Goal: Information Seeking & Learning: Learn about a topic

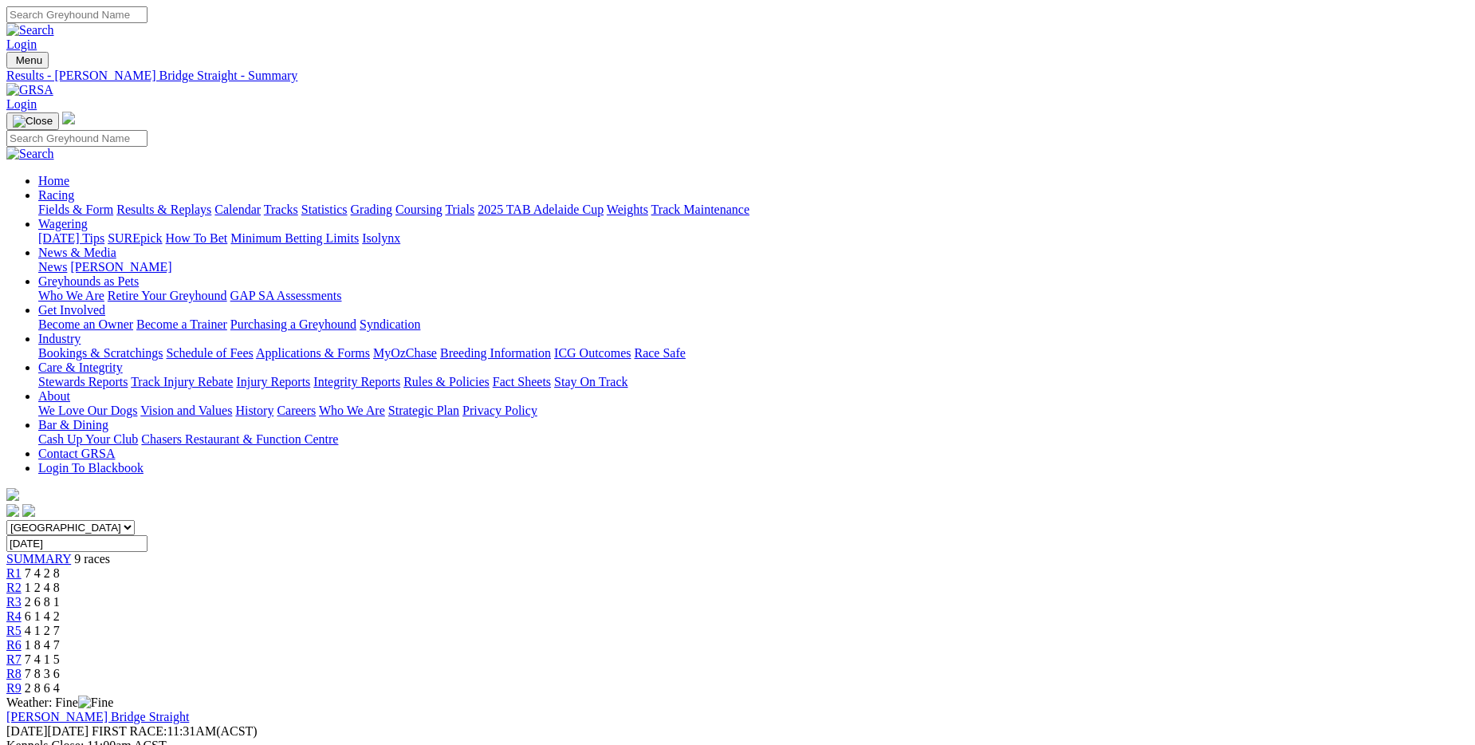
click at [113, 203] on link "Fields & Form" at bounding box center [75, 210] width 75 height 14
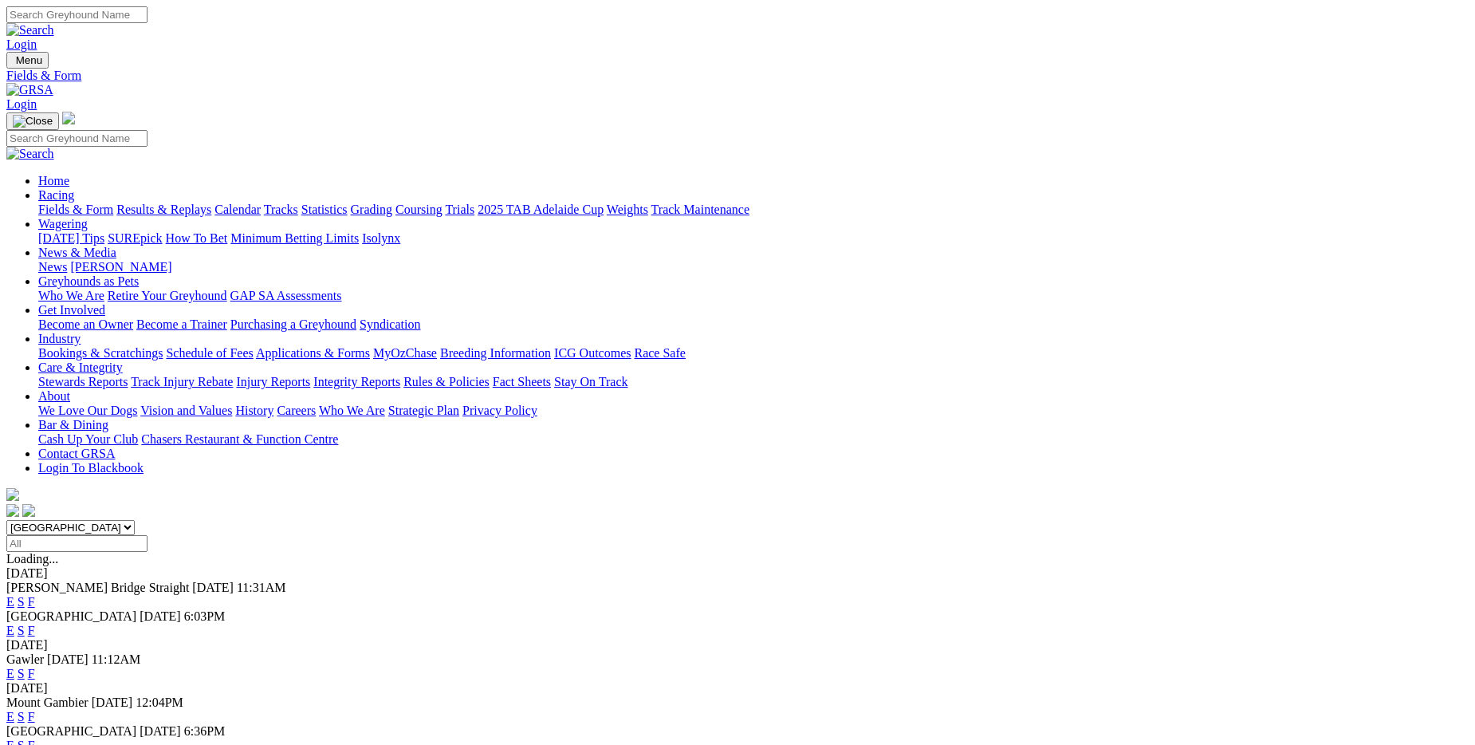
click at [35, 623] on link "F" at bounding box center [31, 630] width 7 height 14
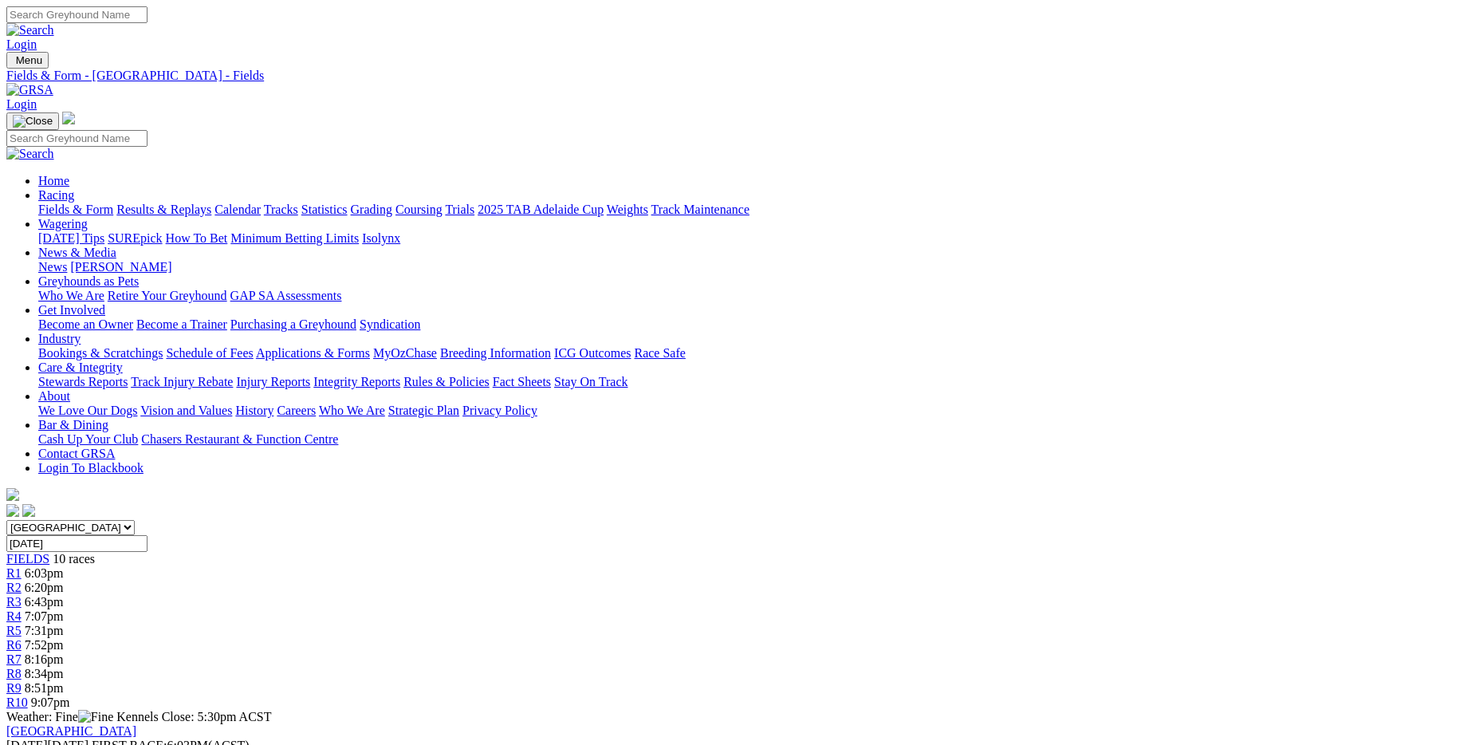
click at [113, 203] on link "Fields & Form" at bounding box center [75, 210] width 75 height 14
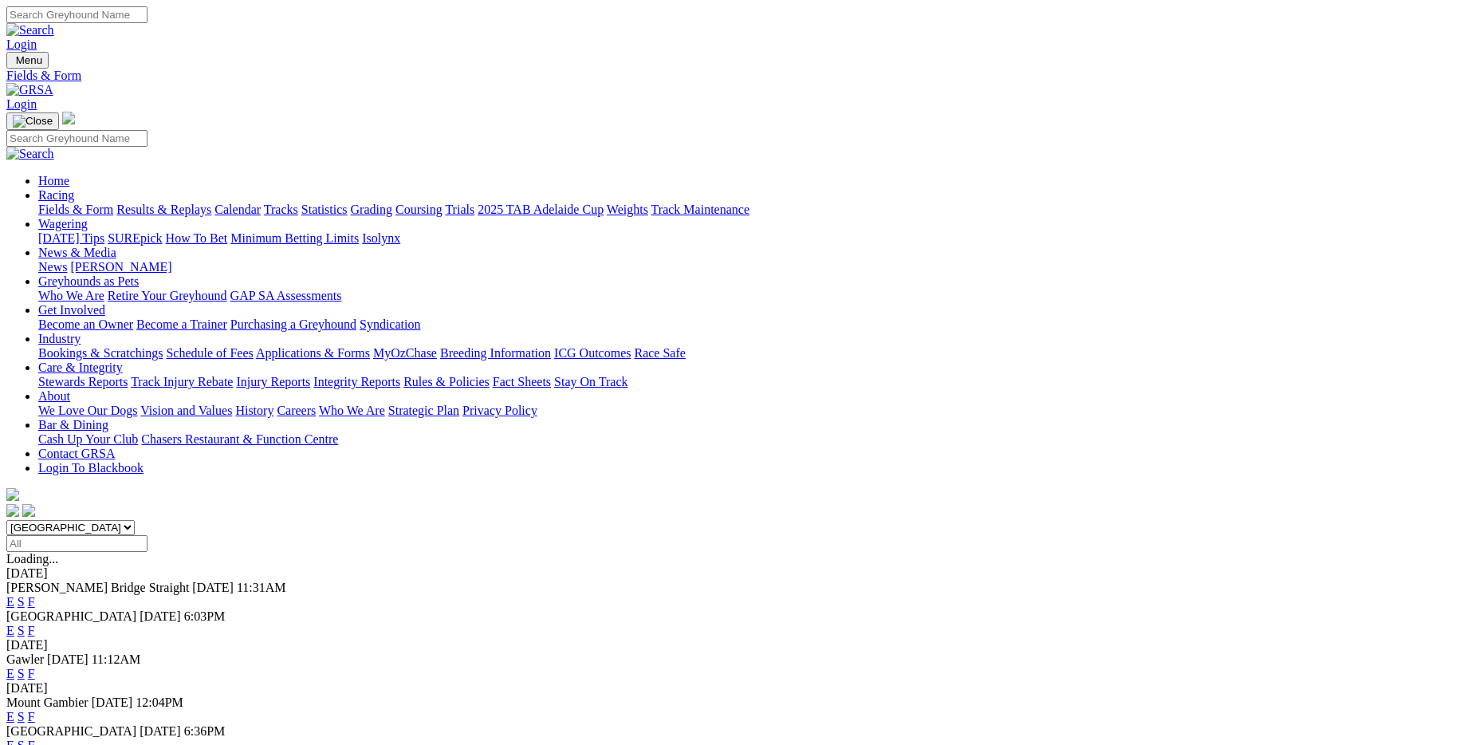
click at [35, 667] on link "F" at bounding box center [31, 674] width 7 height 14
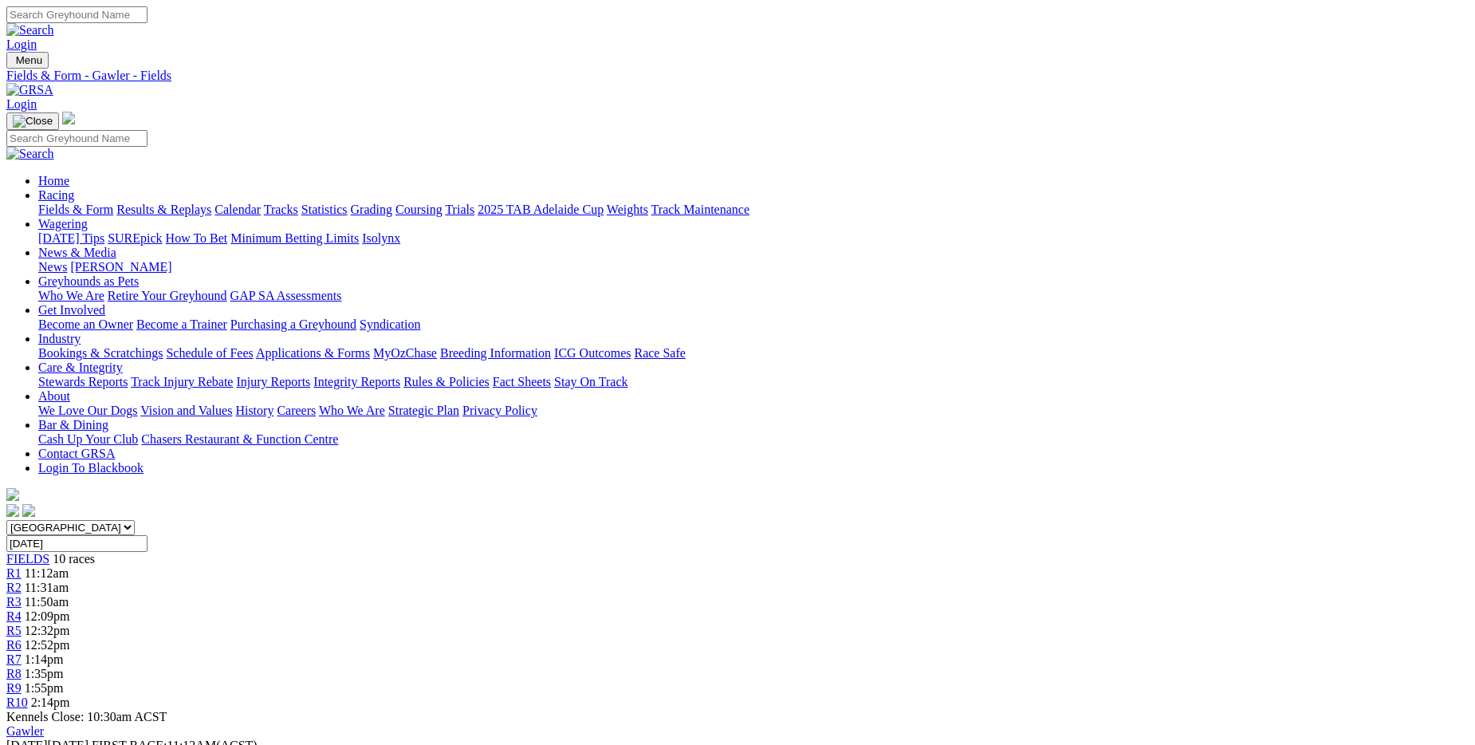
click at [113, 203] on link "Fields & Form" at bounding box center [75, 210] width 75 height 14
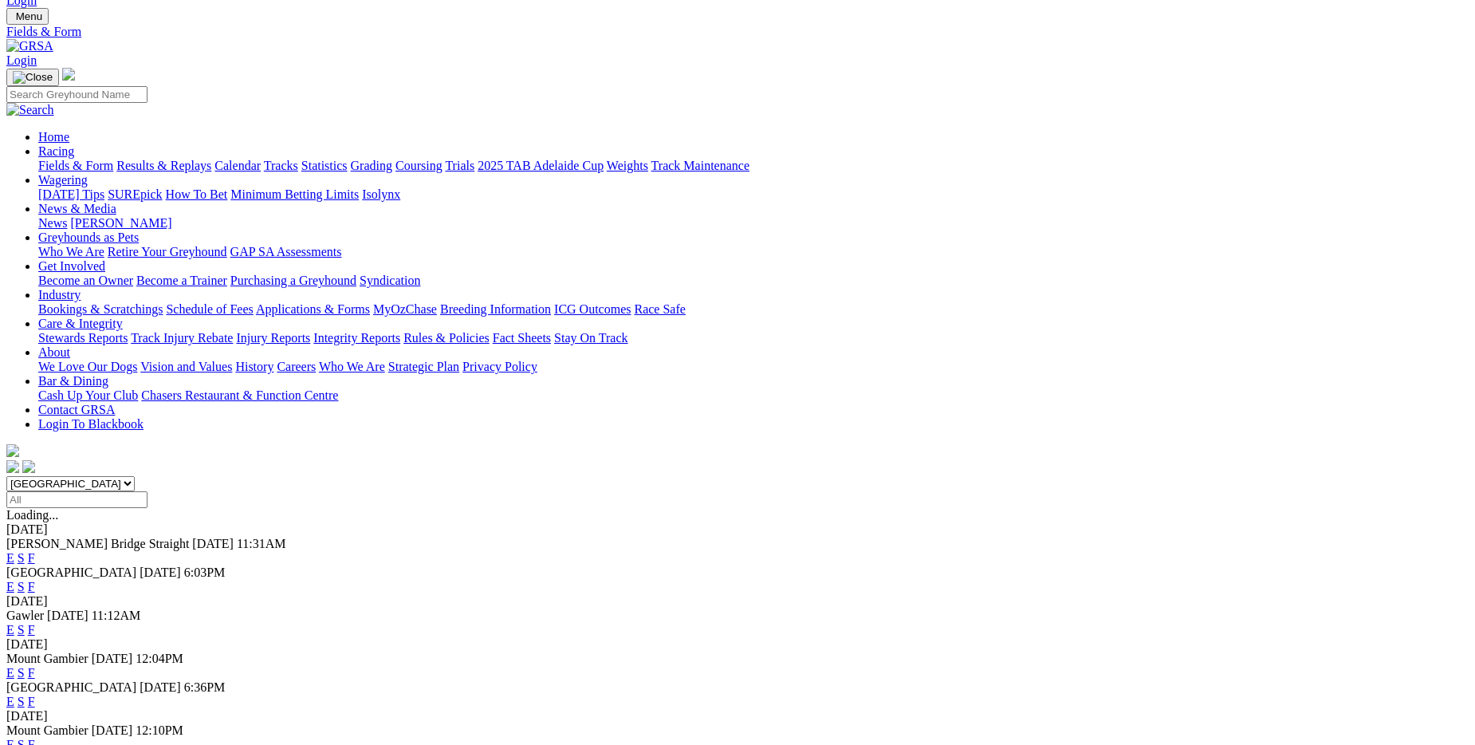
scroll to position [80, 0]
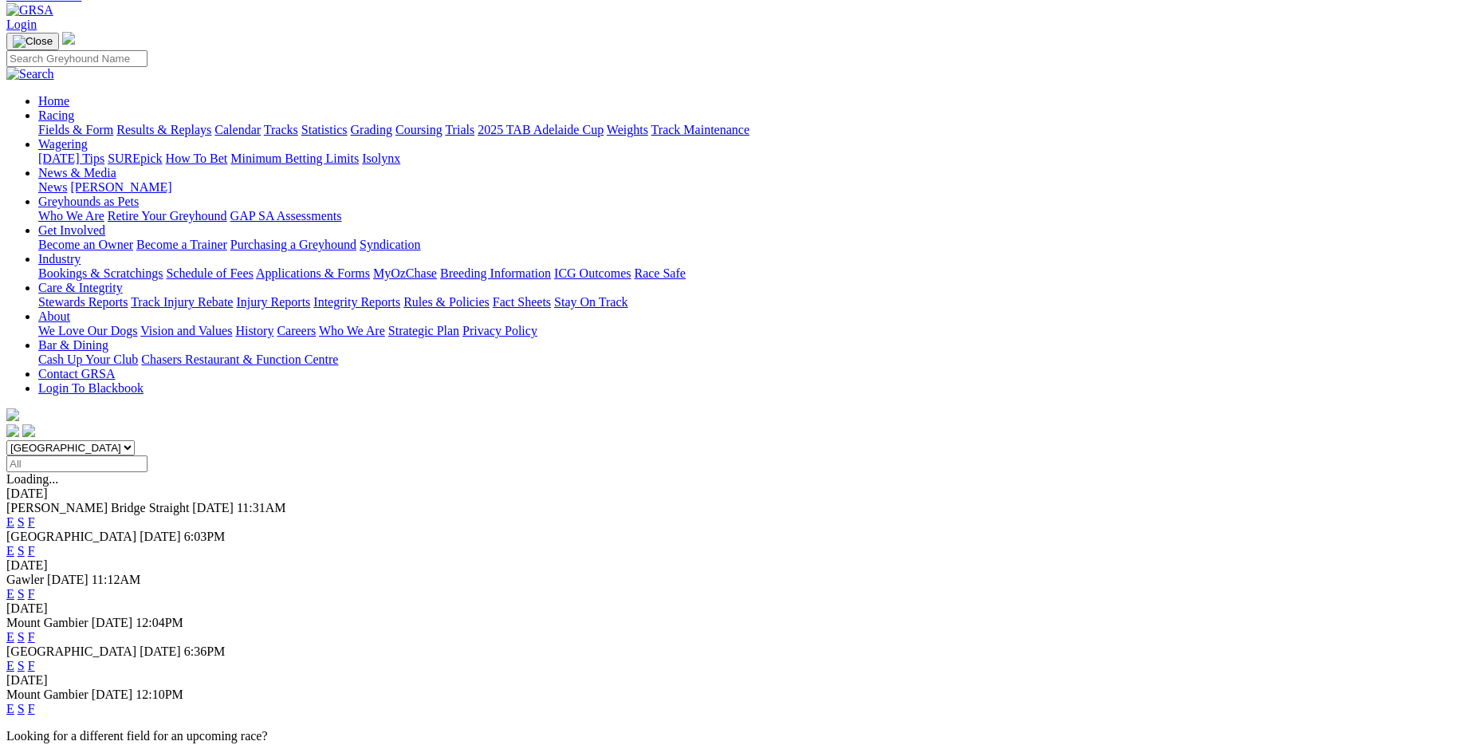
click at [35, 659] on link "F" at bounding box center [31, 666] width 7 height 14
